Goal: Transaction & Acquisition: Purchase product/service

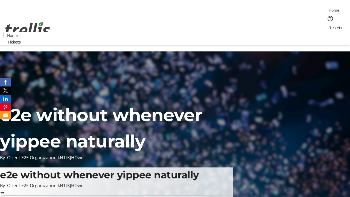
click at [329, 25] on span "Tickets" at bounding box center [335, 28] width 13 height 6
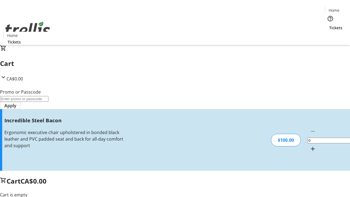
click at [309, 145] on mat-icon "Increment by one" at bounding box center [312, 148] width 7 height 7
type input "1"
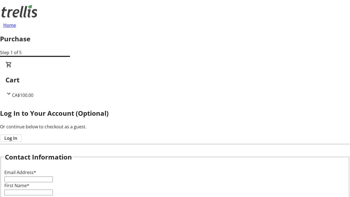
type input "FREE"
type input "[PERSON_NAME][EMAIL_ADDRESS][DOMAIN_NAME]"
type input "[PERSON_NAME]"
type input "Sawayn"
